Goal: Navigation & Orientation: Find specific page/section

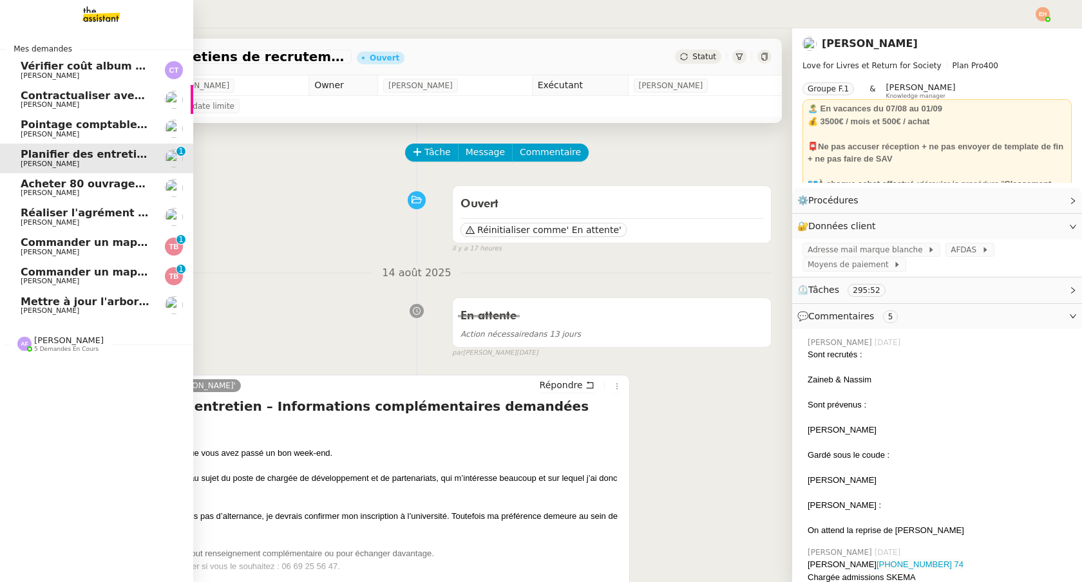
click at [126, 126] on span "Pointage comptable - août 2025" at bounding box center [114, 125] width 186 height 12
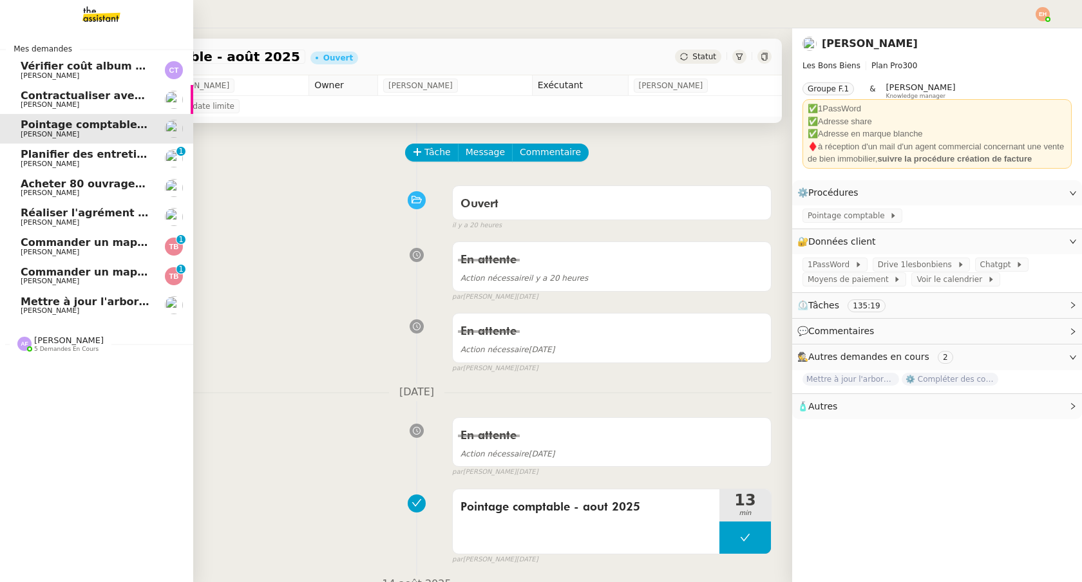
click at [75, 214] on span "Réaliser l'agrément CII pour Swebo" at bounding box center [123, 213] width 205 height 12
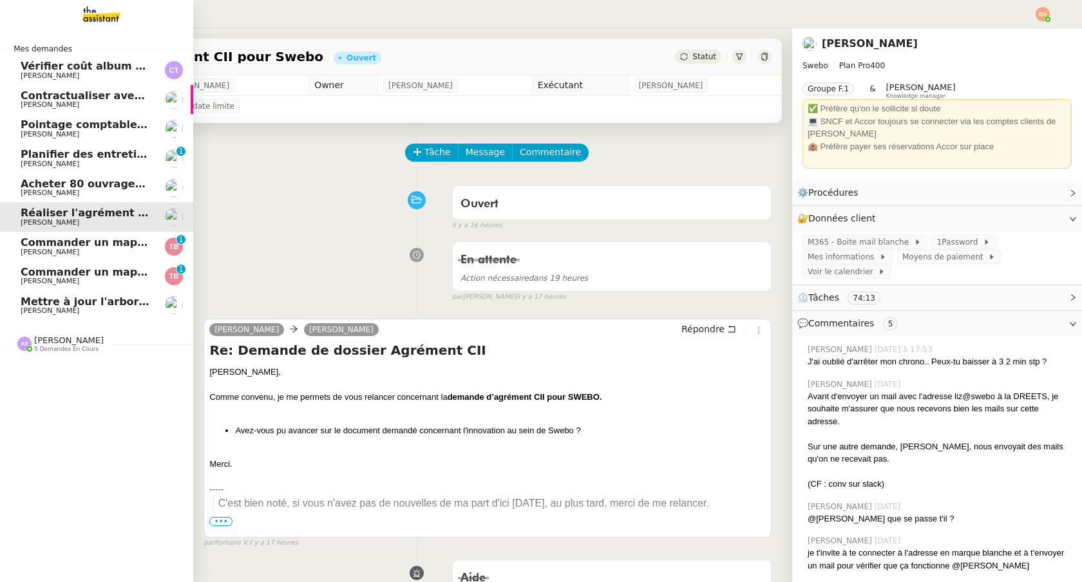
click at [85, 302] on span "Mettre à jour l'arborescence Drive" at bounding box center [120, 302] width 199 height 12
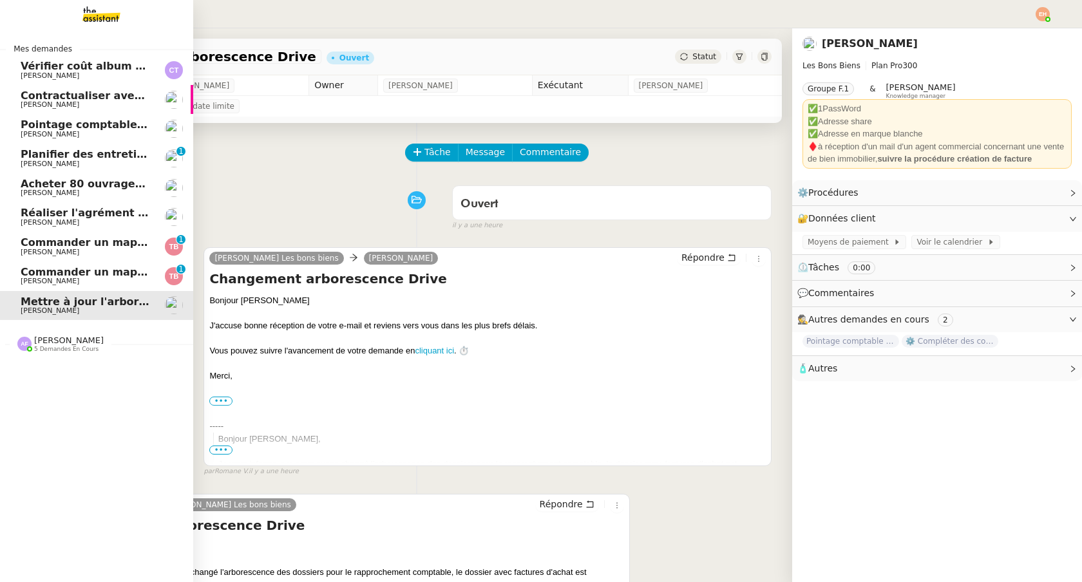
click at [144, 72] on span "[PERSON_NAME]" at bounding box center [86, 76] width 130 height 8
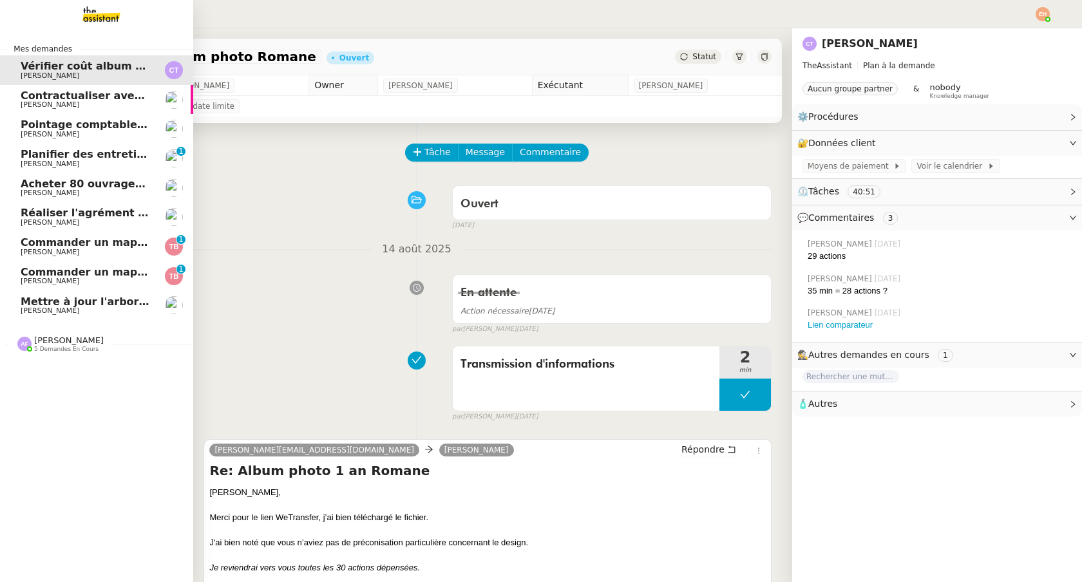
click at [126, 104] on span "[PERSON_NAME]" at bounding box center [86, 105] width 130 height 8
